Goal: Navigation & Orientation: Find specific page/section

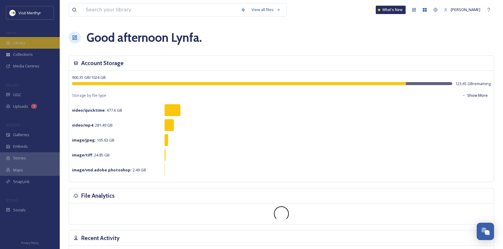
click at [23, 42] on span "Library" at bounding box center [19, 43] width 12 height 6
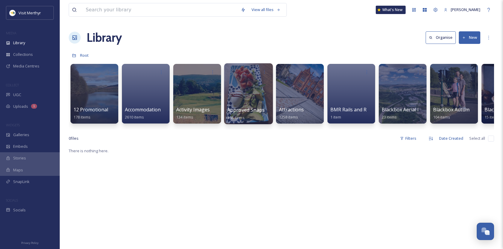
click at [239, 90] on div at bounding box center [248, 93] width 49 height 61
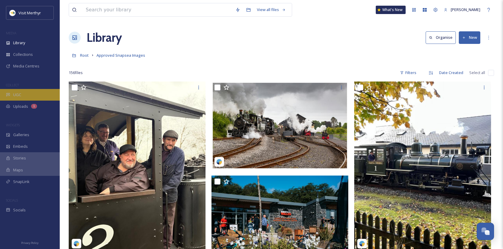
click at [20, 94] on span "UGC" at bounding box center [17, 95] width 8 height 6
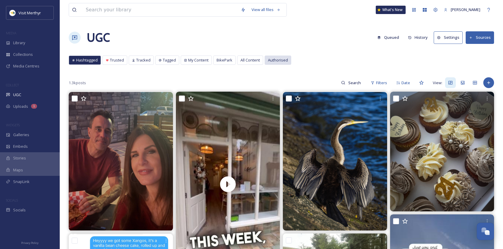
click at [274, 58] on span "Authorised" at bounding box center [278, 60] width 20 height 6
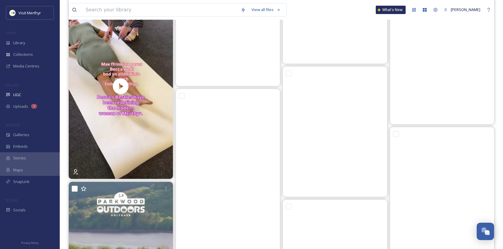
scroll to position [1283, 0]
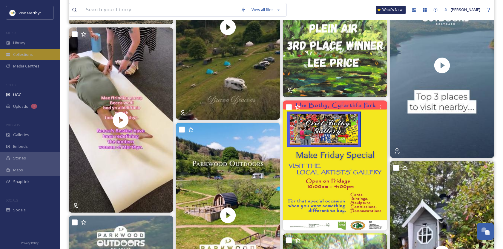
click at [27, 53] on span "Collections" at bounding box center [23, 55] width 20 height 6
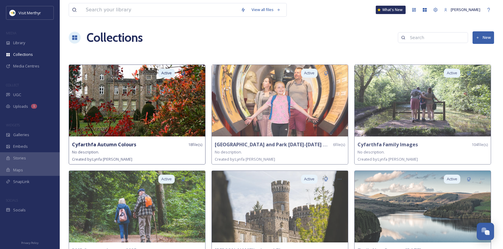
click at [142, 108] on img at bounding box center [137, 101] width 136 height 72
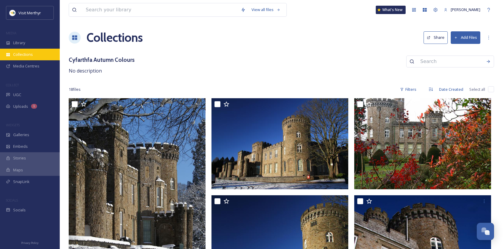
click at [33, 55] on div "Collections" at bounding box center [30, 55] width 60 height 12
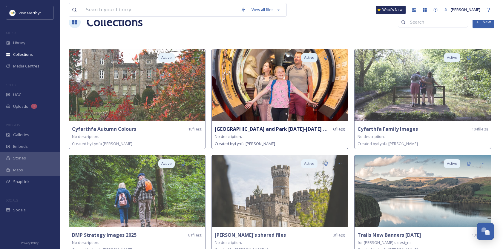
scroll to position [24, 0]
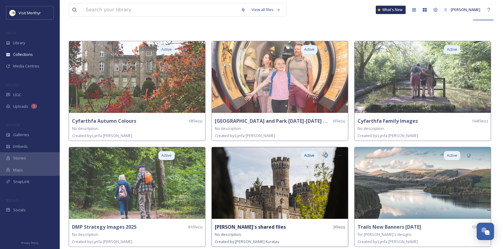
click at [276, 181] on img at bounding box center [280, 183] width 136 height 72
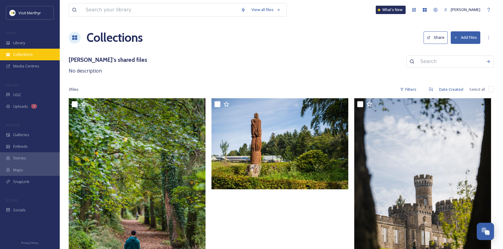
click at [28, 56] on span "Collections" at bounding box center [23, 55] width 20 height 6
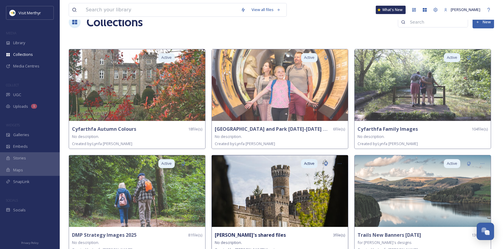
scroll to position [24, 0]
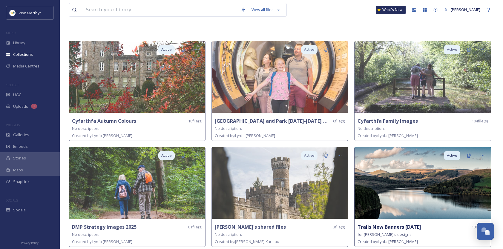
click at [418, 171] on img at bounding box center [422, 183] width 136 height 72
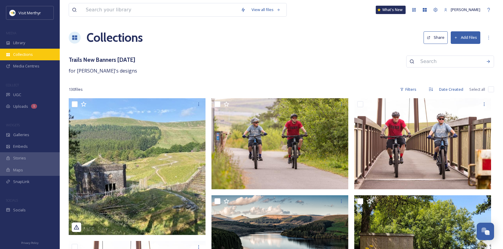
click at [16, 52] on span "Collections" at bounding box center [23, 55] width 20 height 6
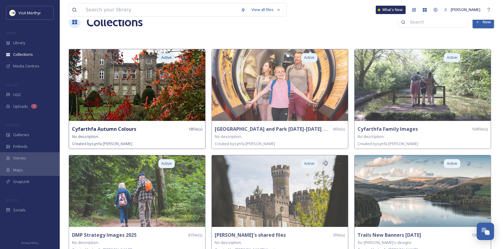
scroll to position [24, 0]
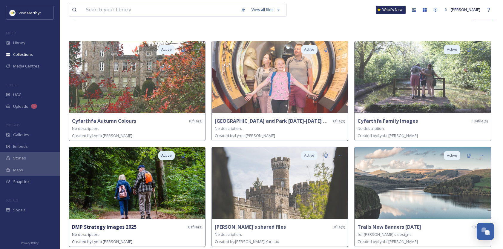
click at [132, 174] on img at bounding box center [137, 183] width 136 height 72
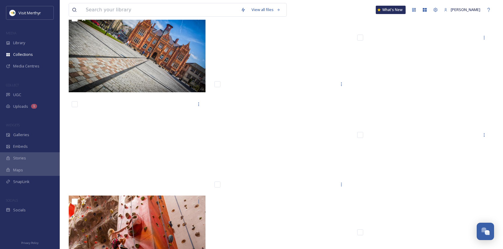
scroll to position [1432, 0]
